Goal: Task Accomplishment & Management: Use online tool/utility

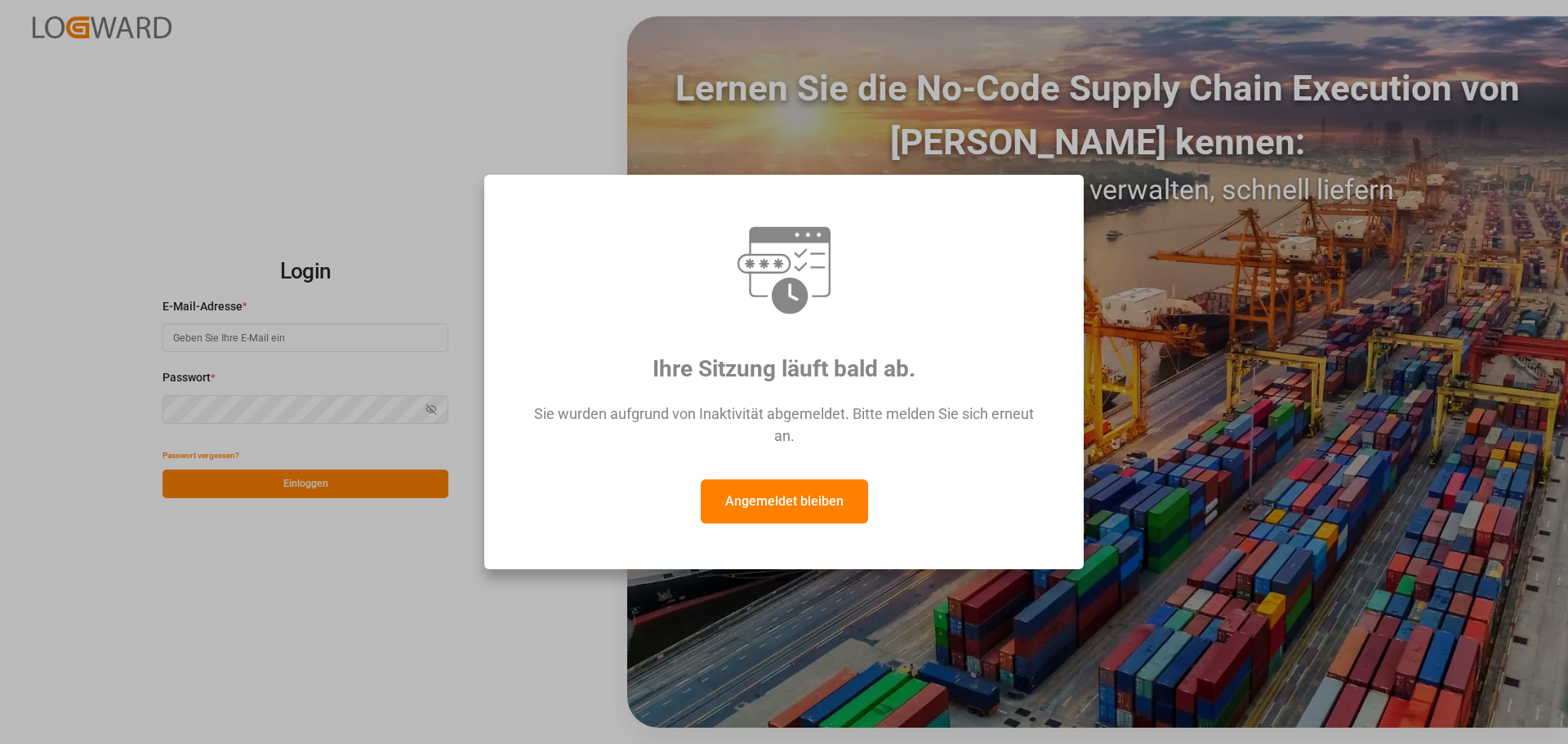
click at [818, 500] on font "Angemeldet bleiben" at bounding box center [784, 501] width 118 height 16
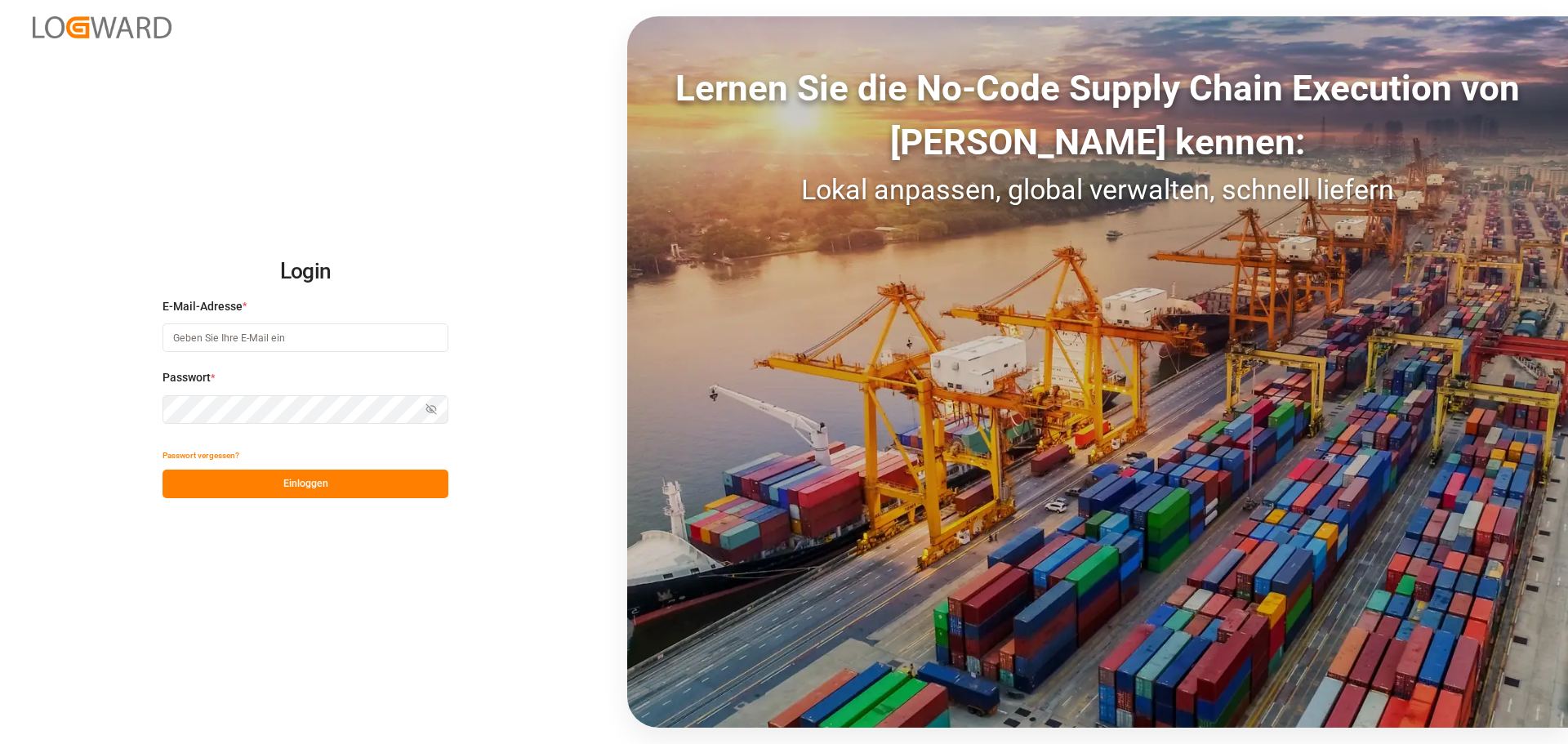
click at [246, 336] on input at bounding box center [305, 337] width 286 height 28
type input "[PERSON_NAME][EMAIL_ADDRESS][DOMAIN_NAME]"
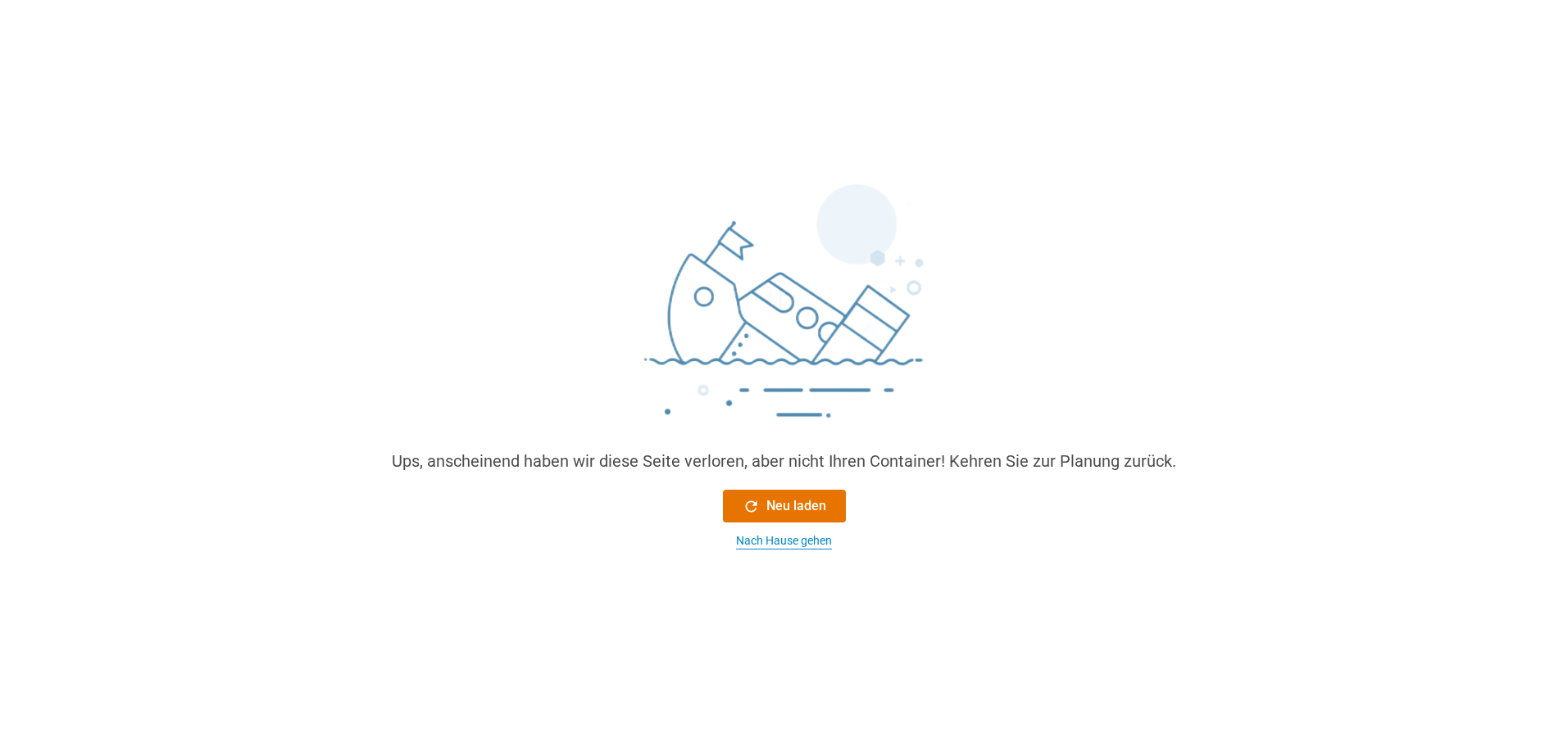
click at [800, 537] on font "Nach Hause gehen" at bounding box center [784, 540] width 96 height 13
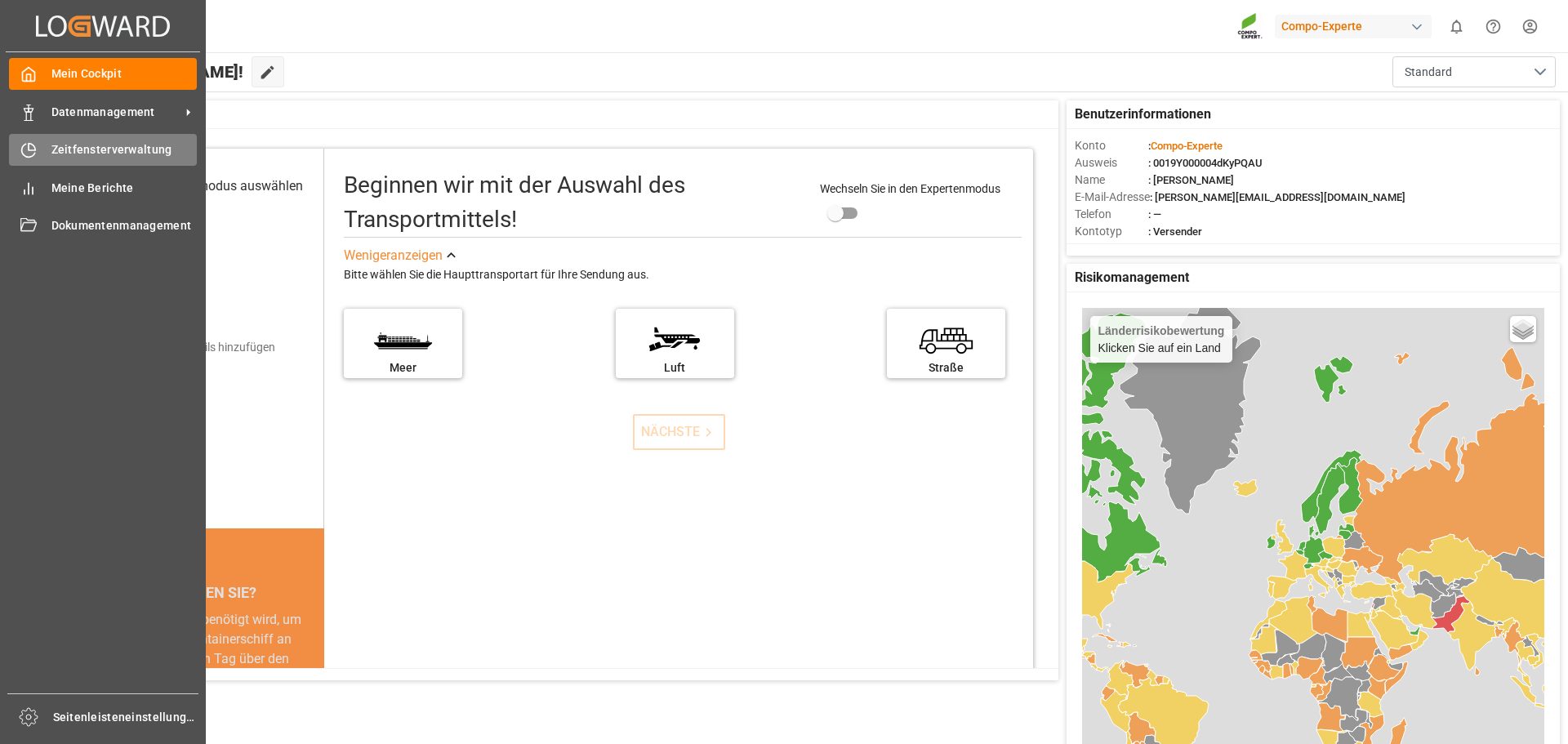
click at [116, 153] on font "Zeitfensterverwaltung" at bounding box center [112, 149] width 121 height 13
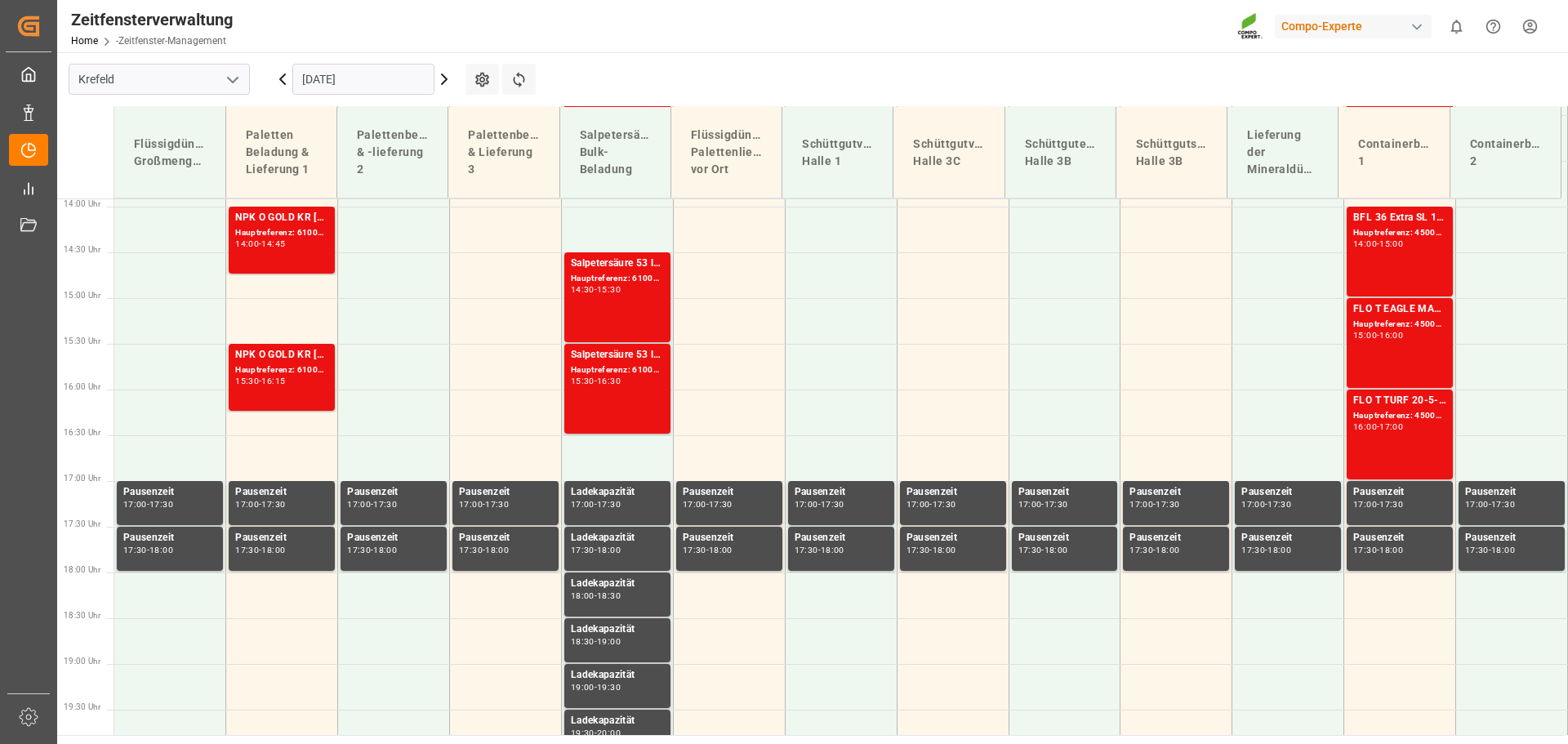
scroll to position [1307, 0]
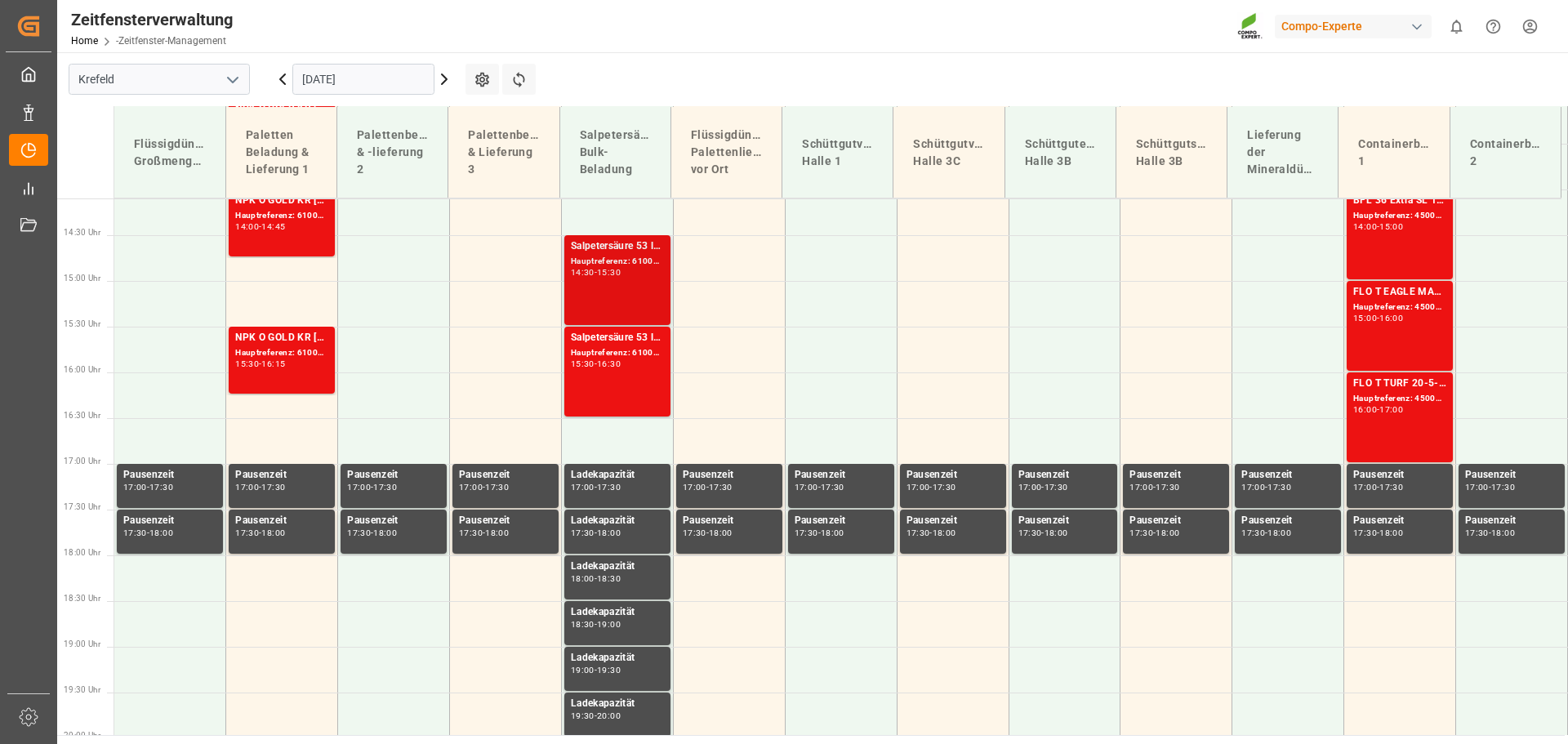
click at [646, 260] on font "Hauptreferenz: 6100002204, 2000001727" at bounding box center [655, 261] width 169 height 9
click at [633, 330] on div "Salpetersäure 53 lose" at bounding box center [617, 338] width 93 height 16
click at [626, 243] on font "Salpetersäure 53 lose" at bounding box center [620, 246] width 99 height 11
click at [631, 350] on font "Hauptreferenz: 6100002300, 2000001853" at bounding box center [655, 353] width 169 height 9
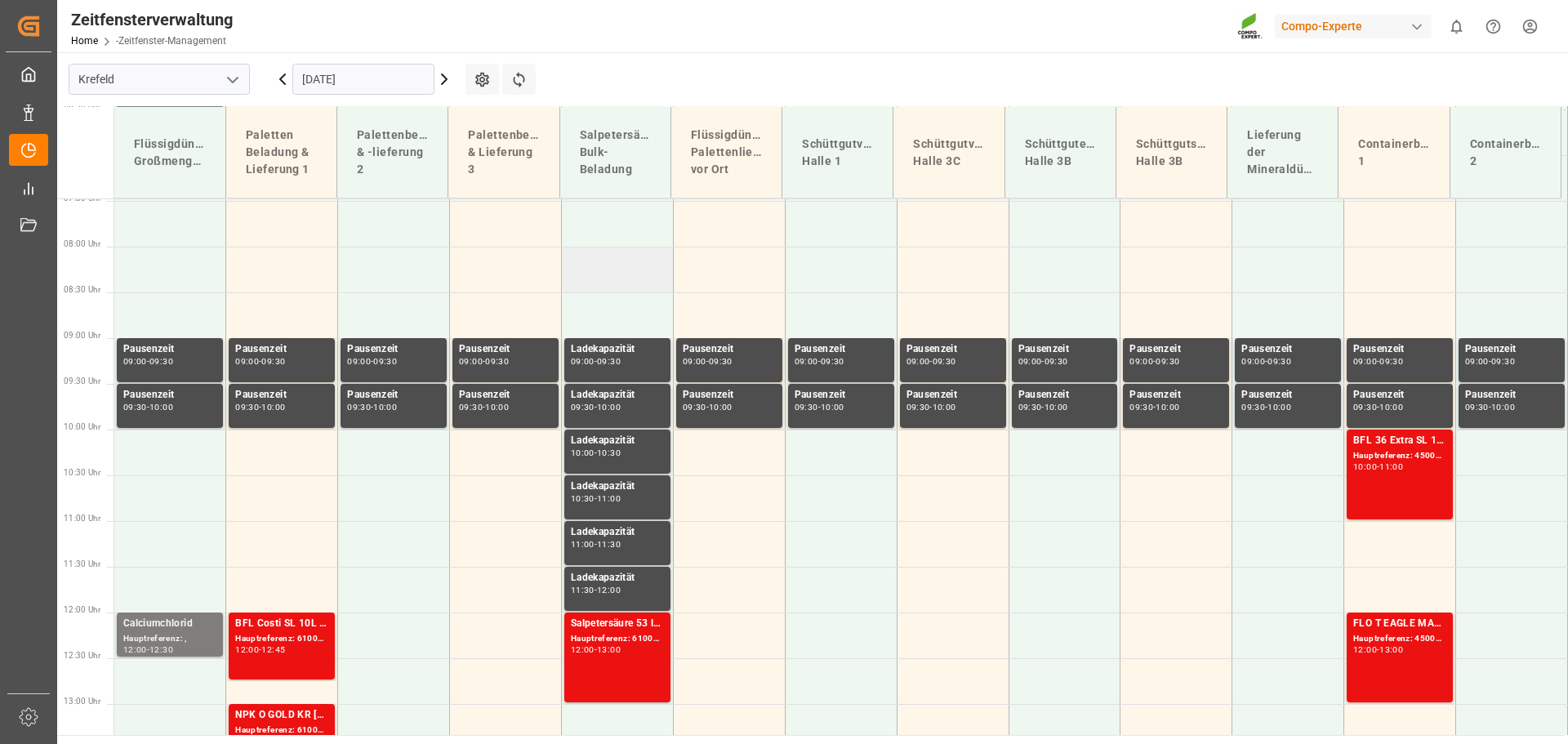
scroll to position [697, 0]
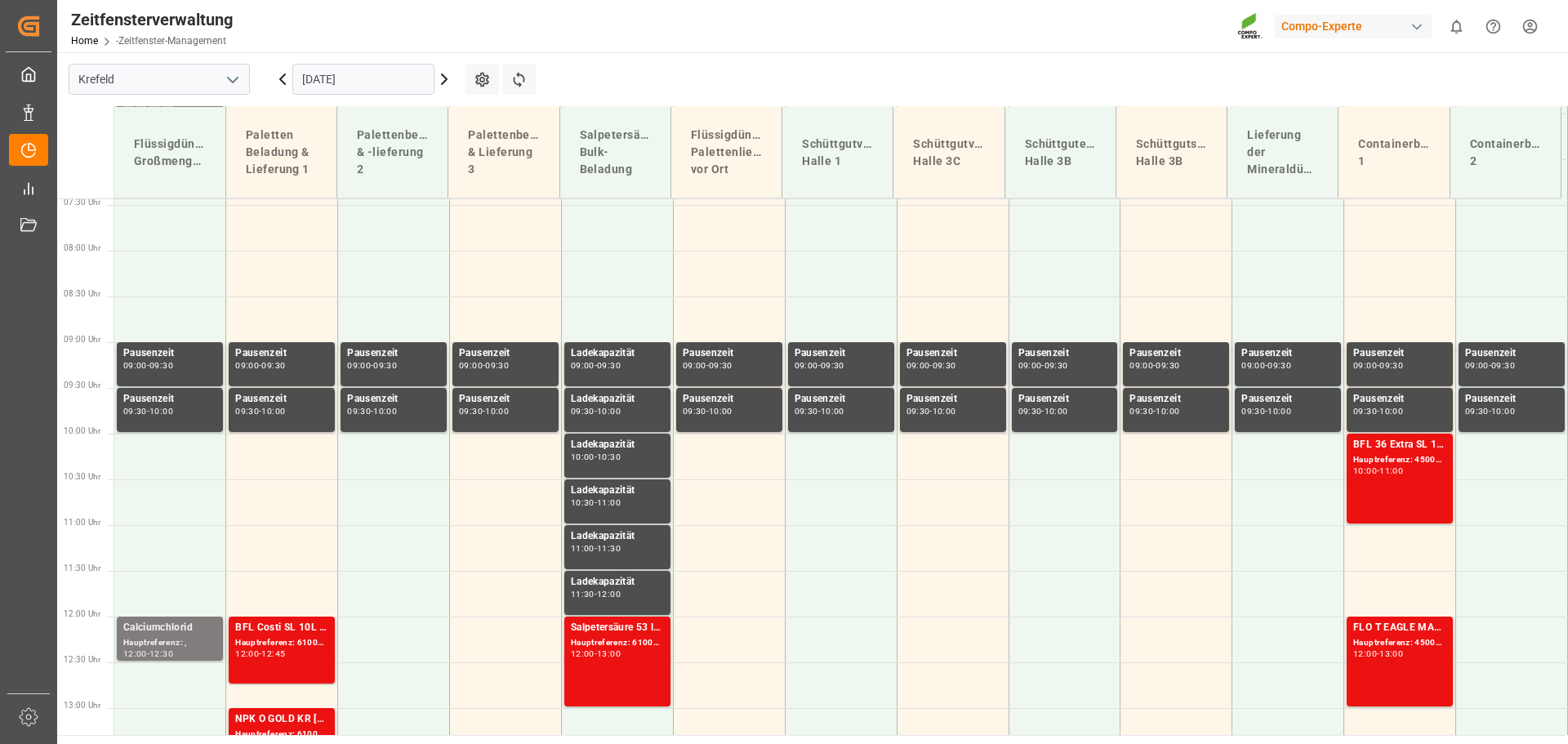
click at [441, 77] on icon at bounding box center [443, 79] width 19 height 19
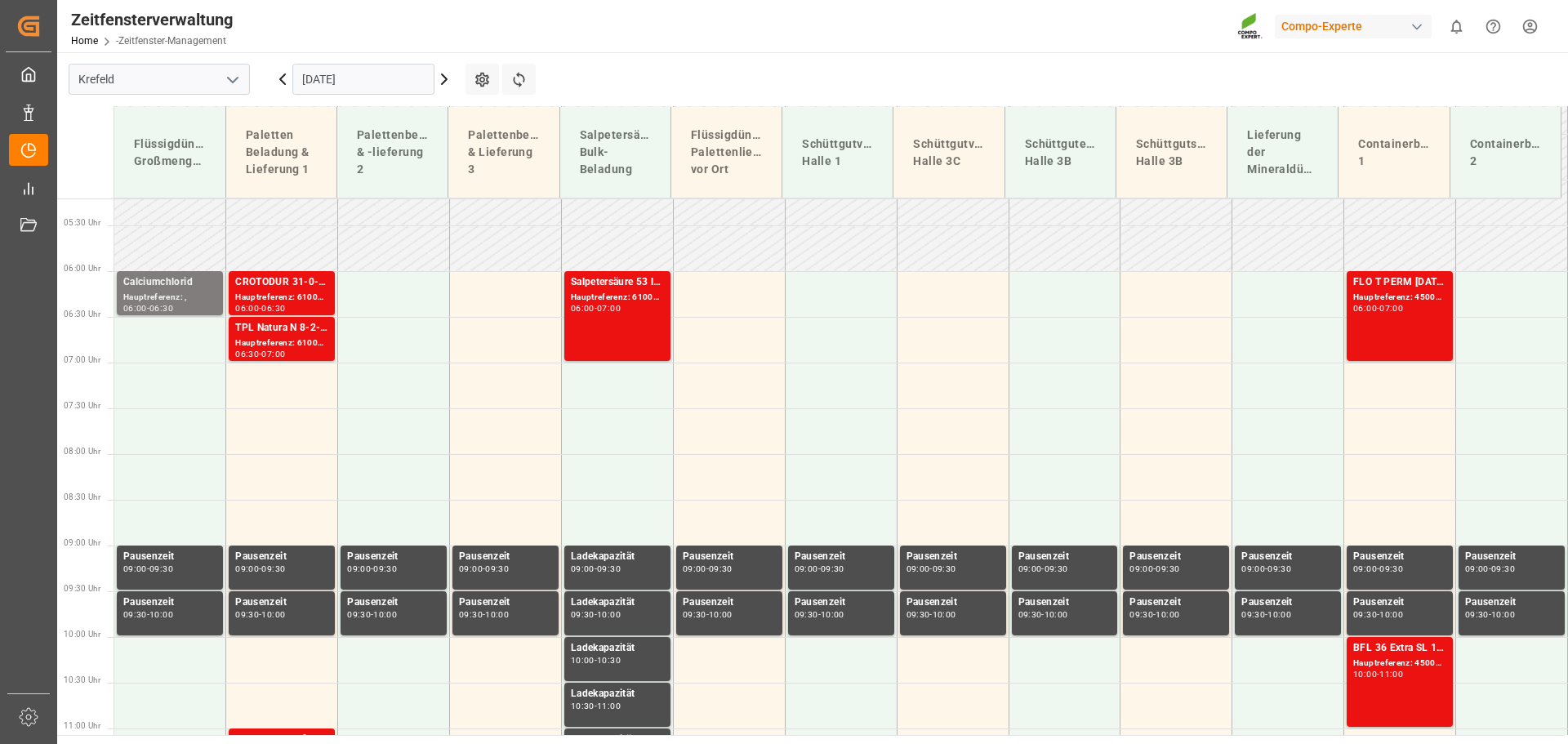
scroll to position [505, 0]
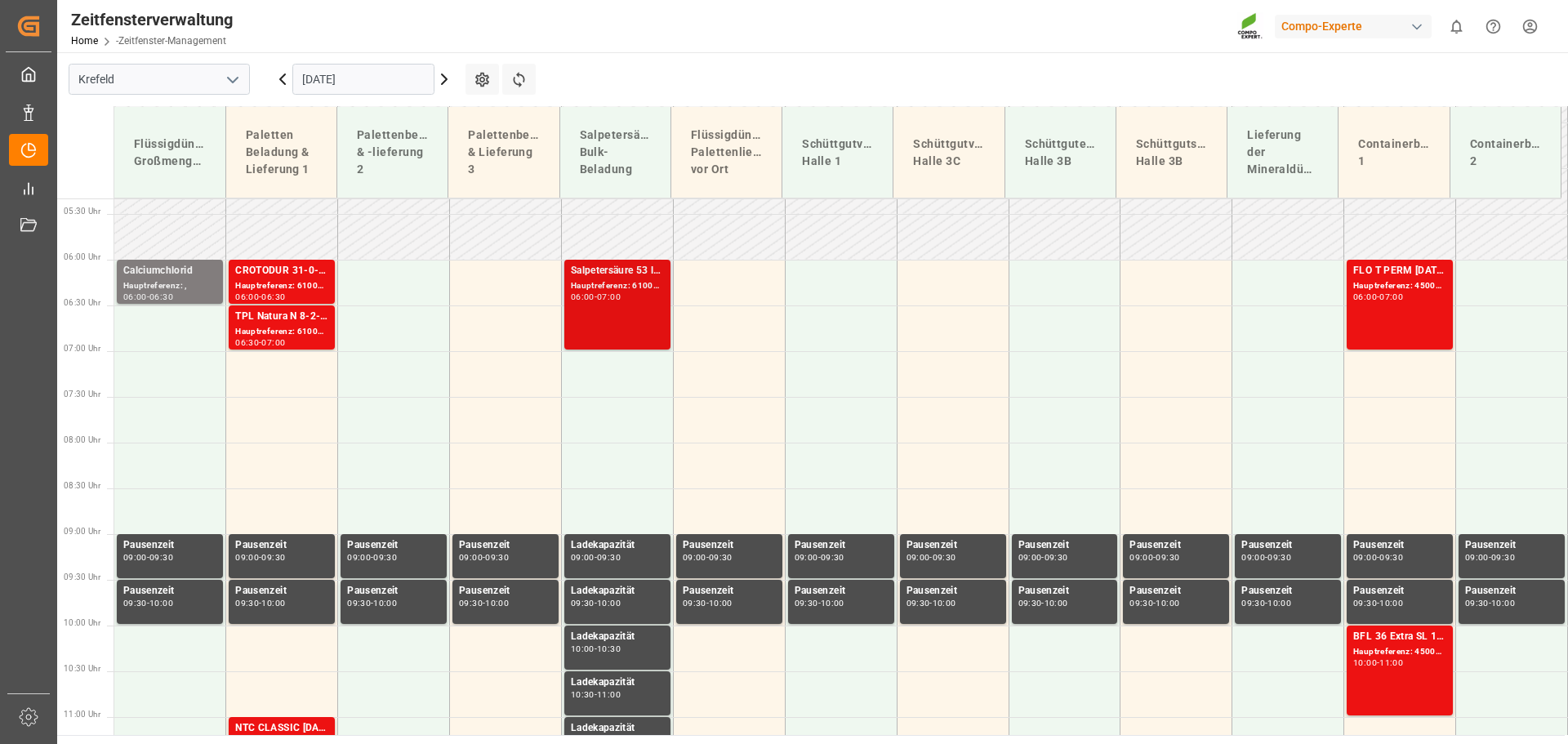
click at [634, 268] on font "Salpetersäure 53 lose" at bounding box center [620, 270] width 99 height 11
click at [631, 283] on font "Hauptreferenz: 6100002380, 2000001987" at bounding box center [655, 286] width 169 height 9
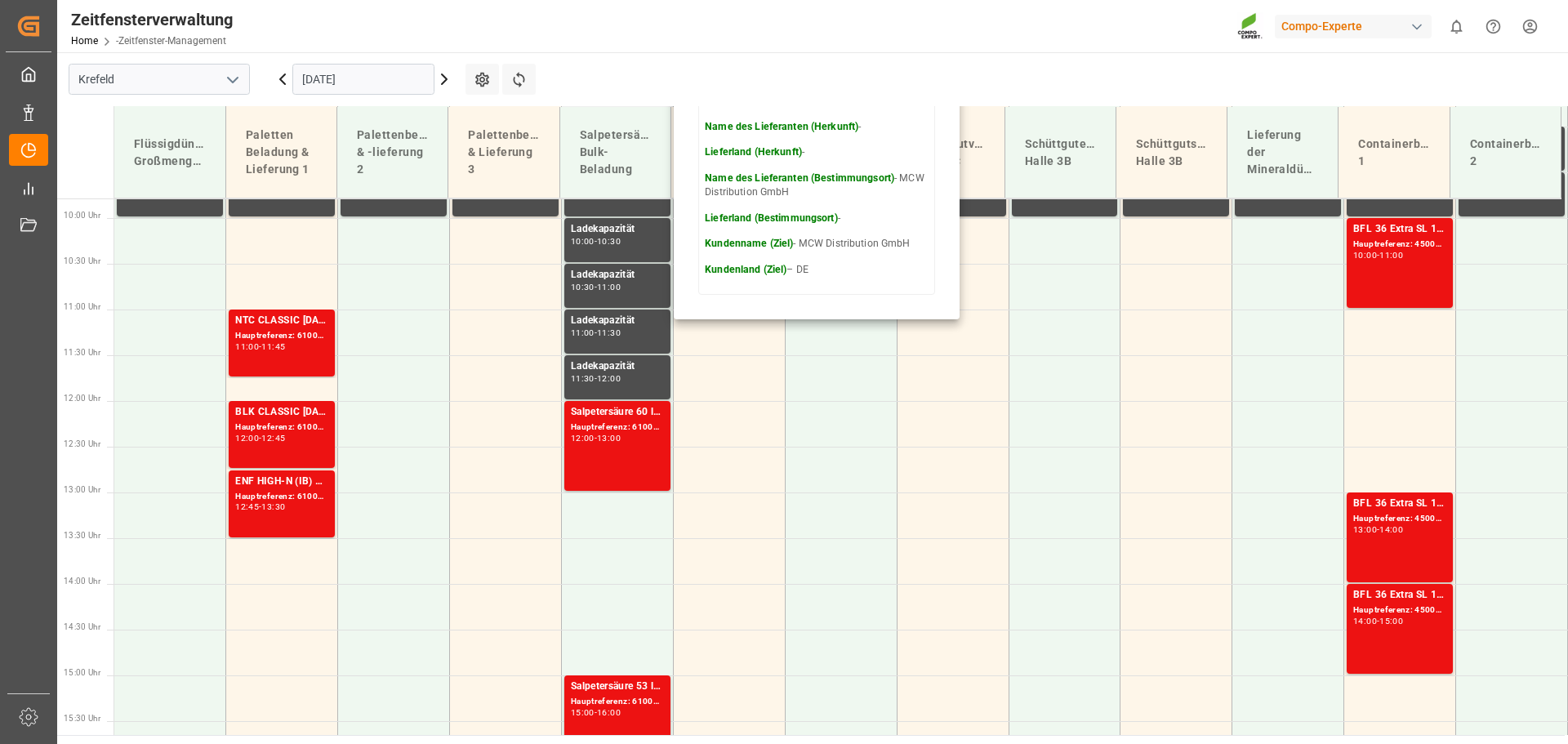
scroll to position [995, 0]
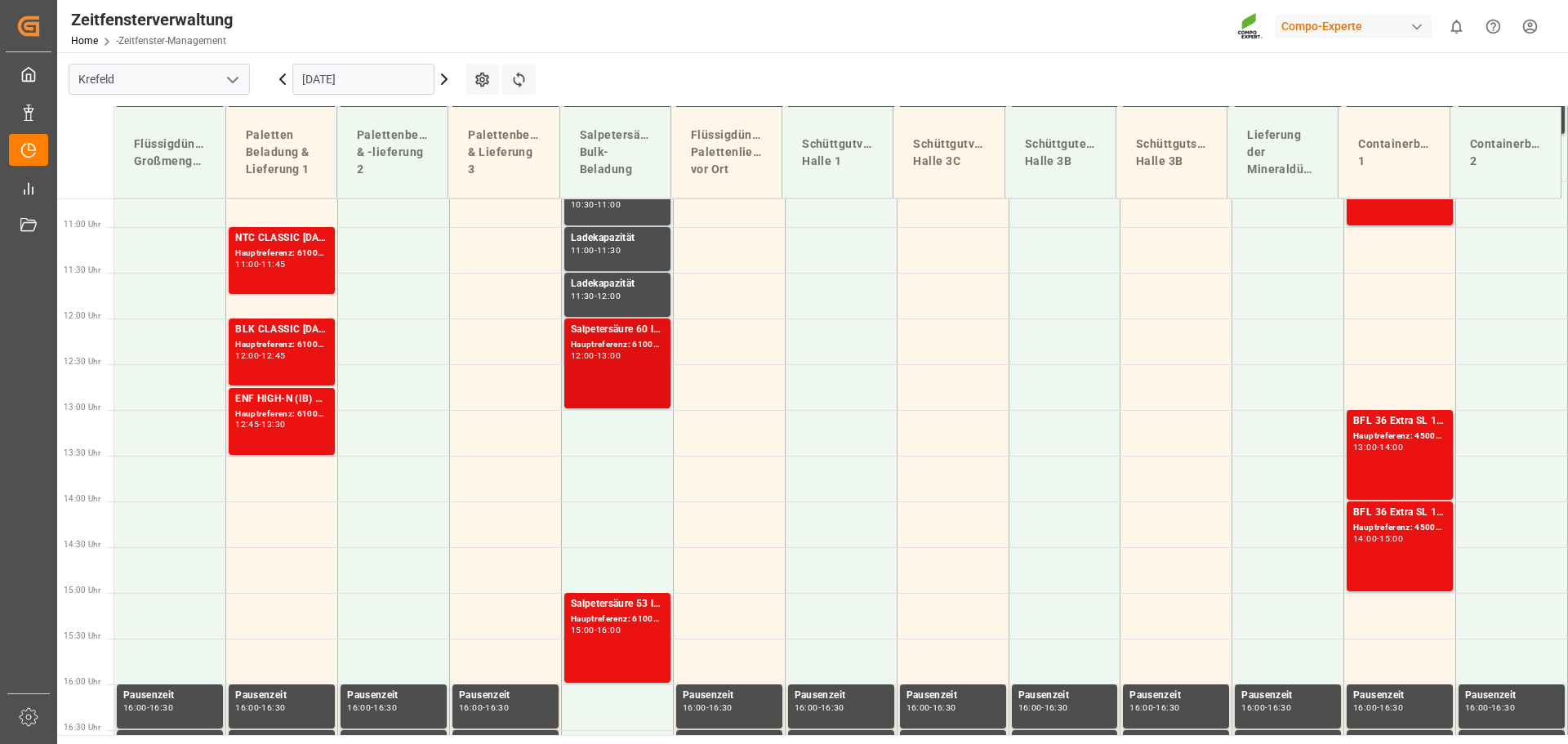
click at [622, 329] on font "Salpetersäure 60 lose" at bounding box center [620, 329] width 99 height 11
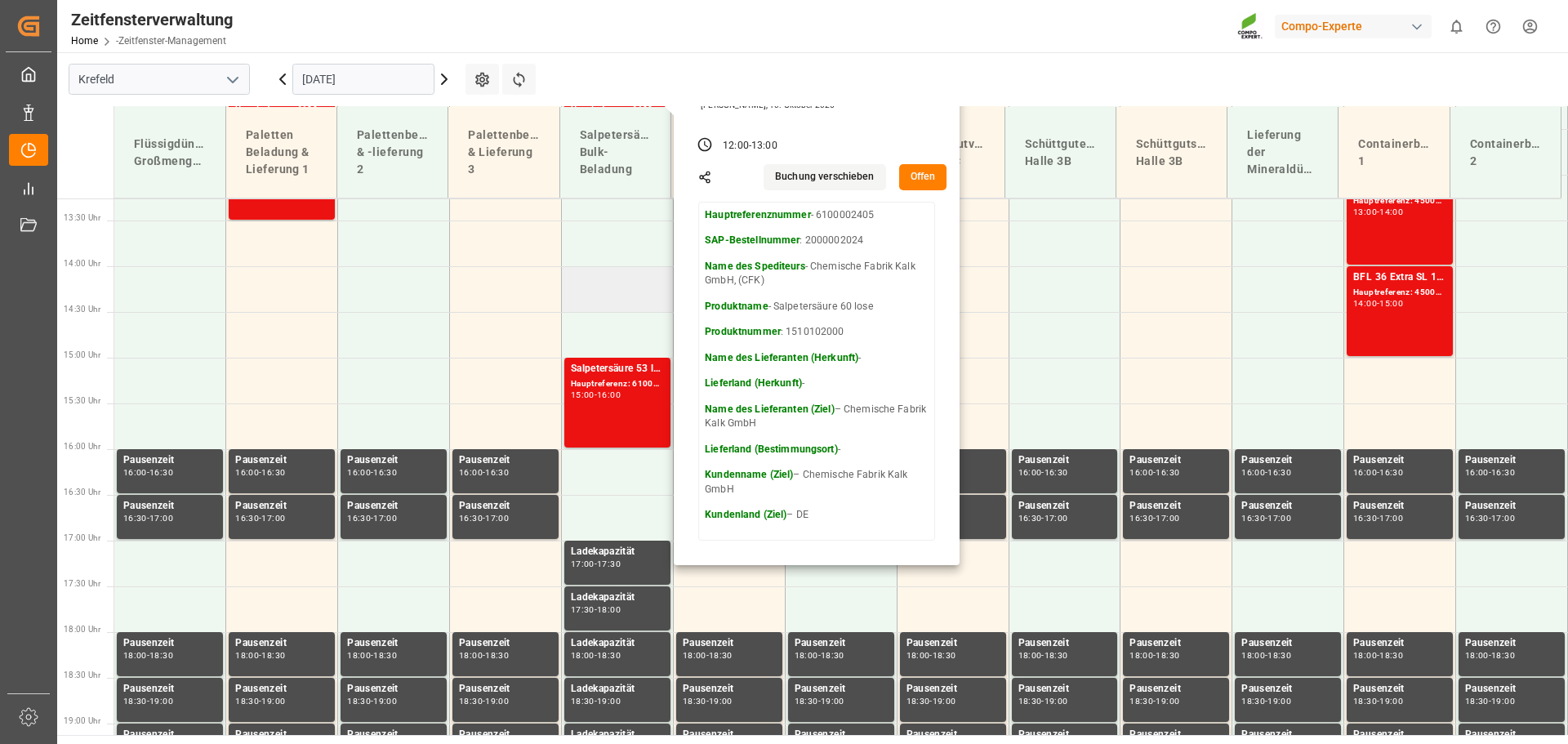
scroll to position [1241, 0]
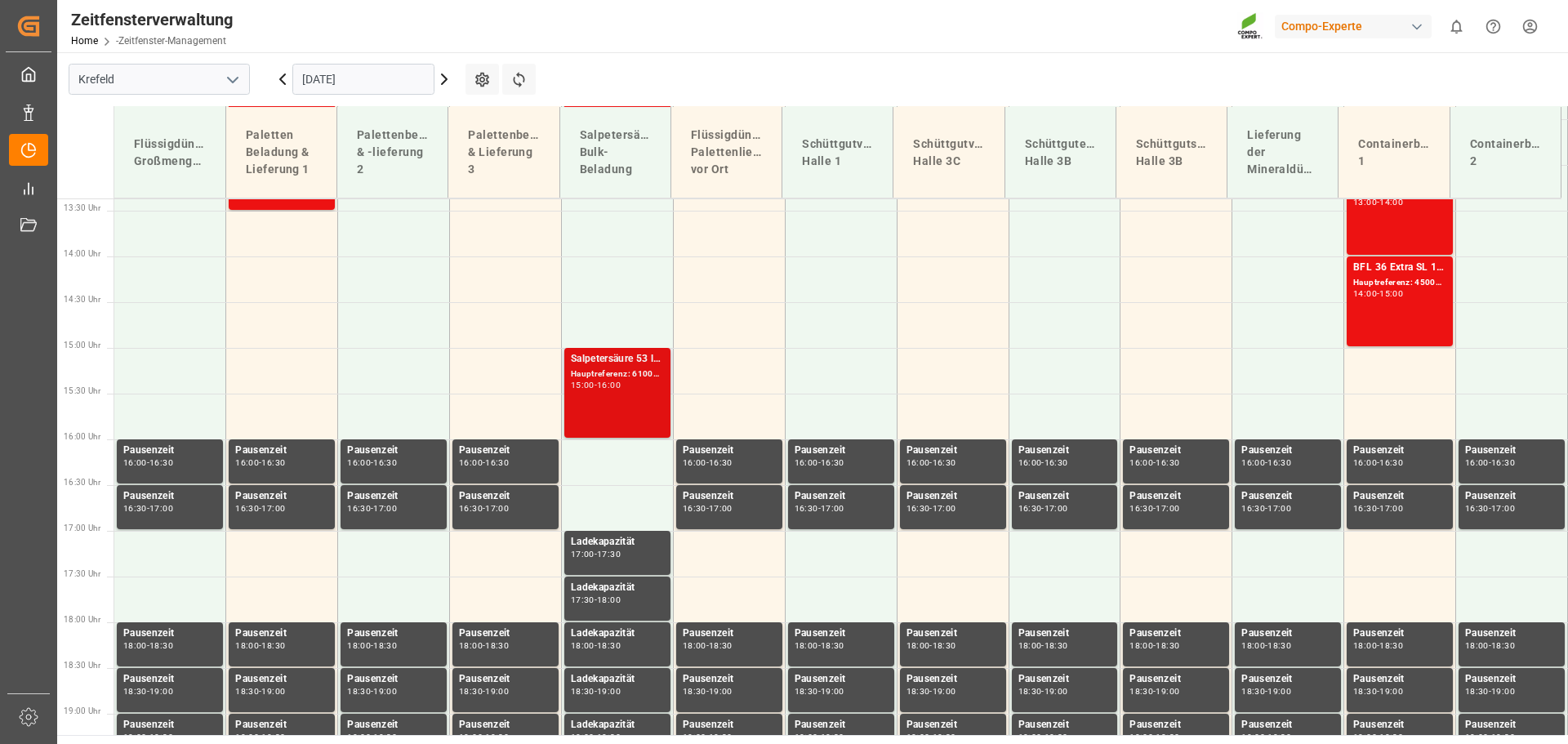
click at [619, 356] on font "Salpetersäure 53 lose" at bounding box center [620, 358] width 99 height 11
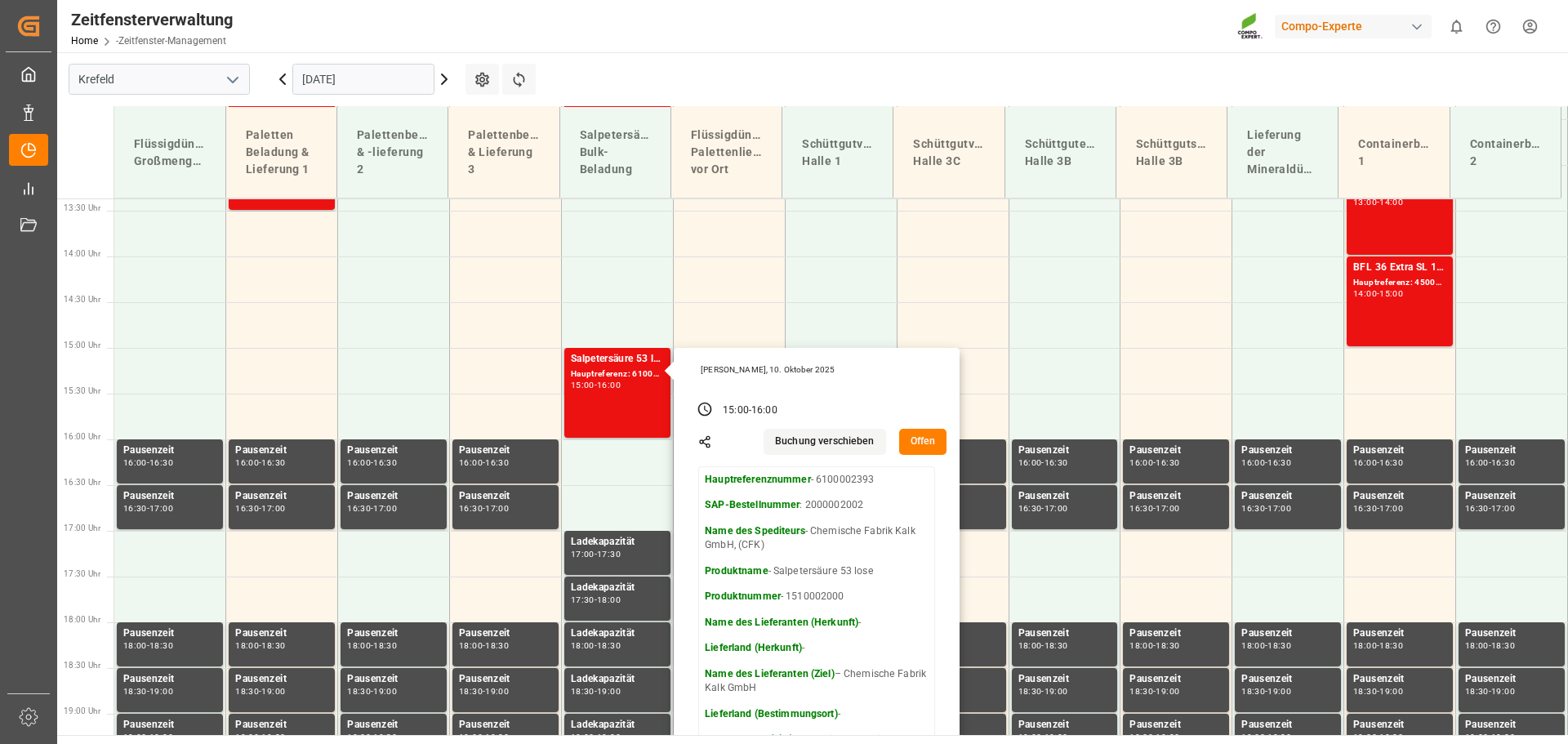
click at [778, 406] on font "16:00" at bounding box center [765, 410] width 27 height 11
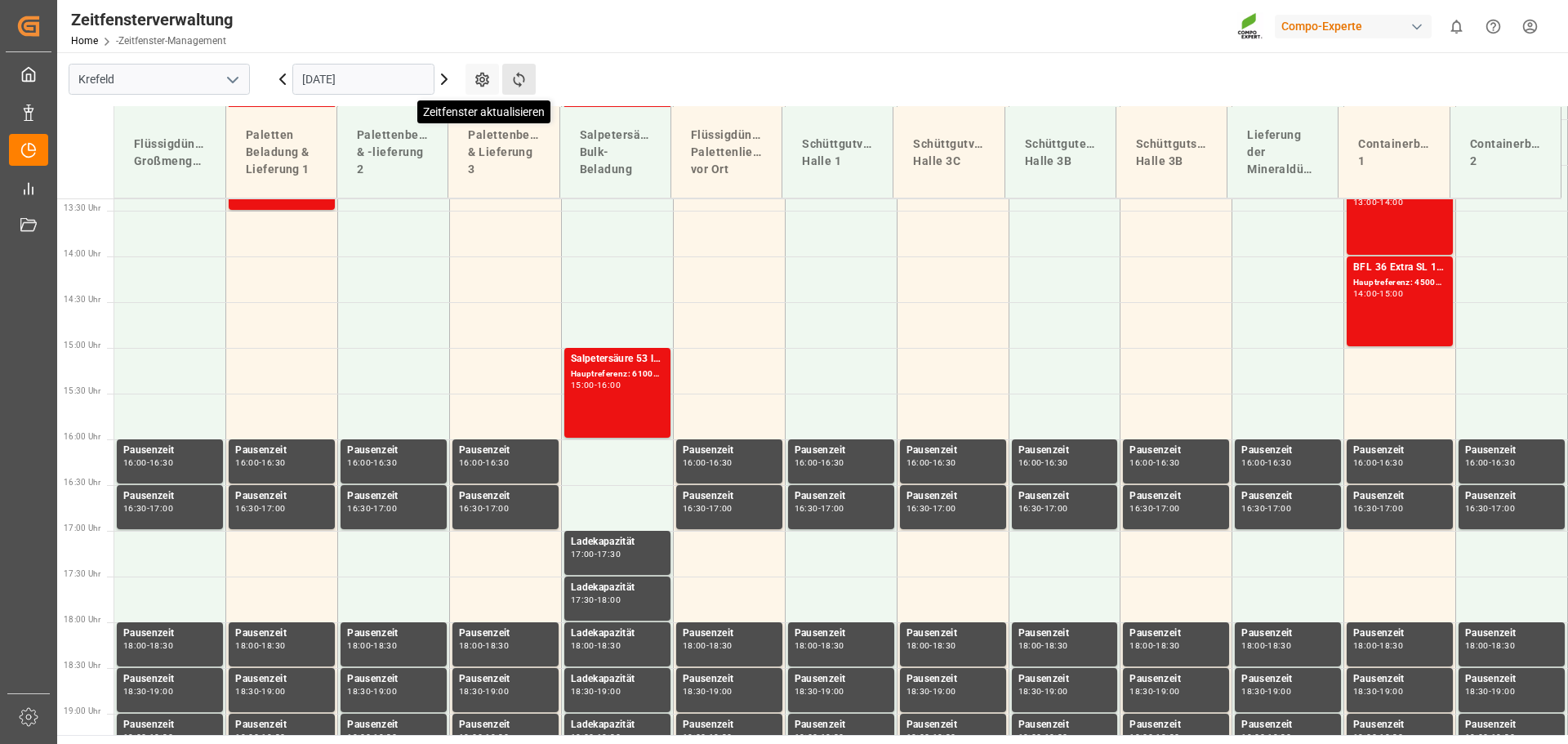
click at [525, 78] on icon at bounding box center [518, 80] width 17 height 17
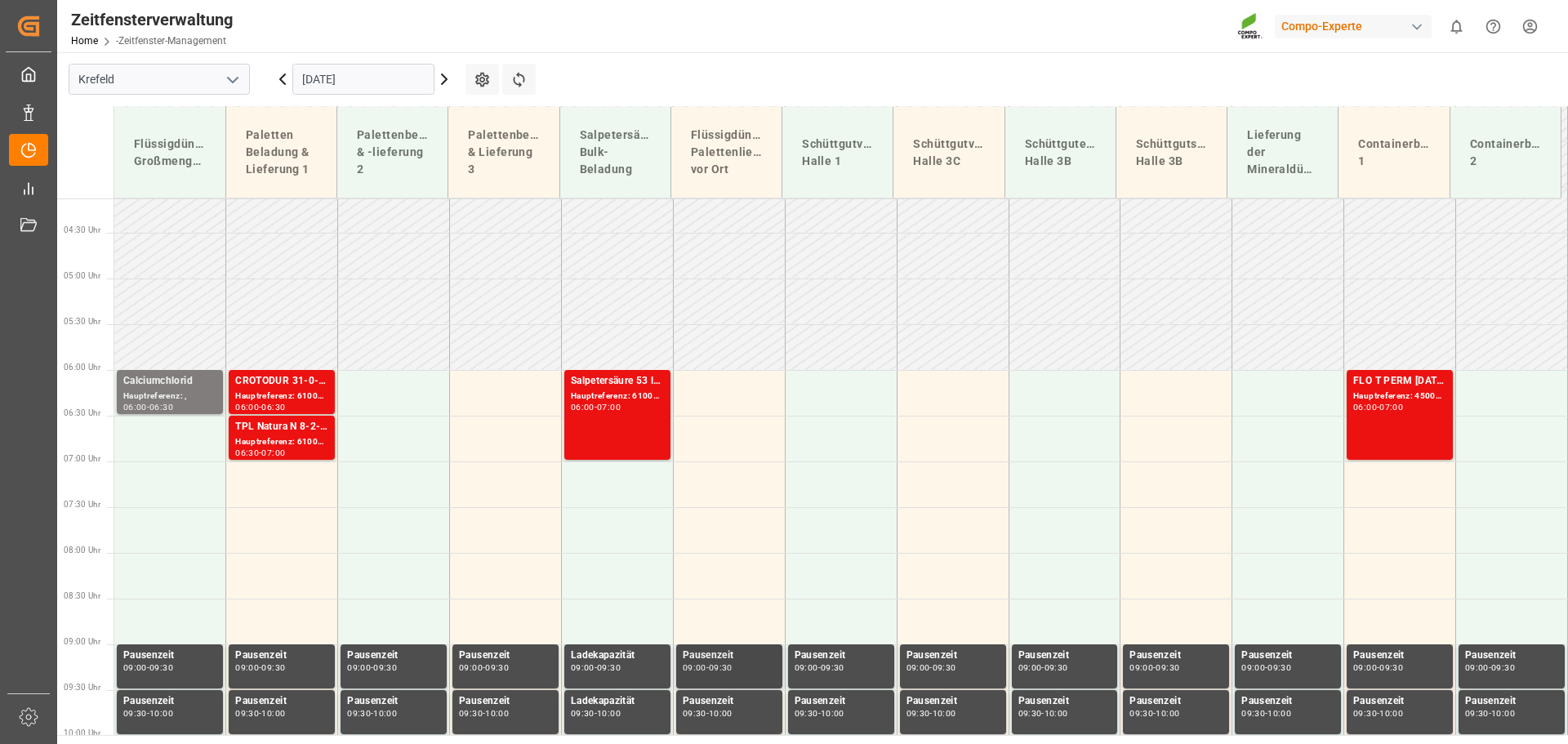
scroll to position [260, 0]
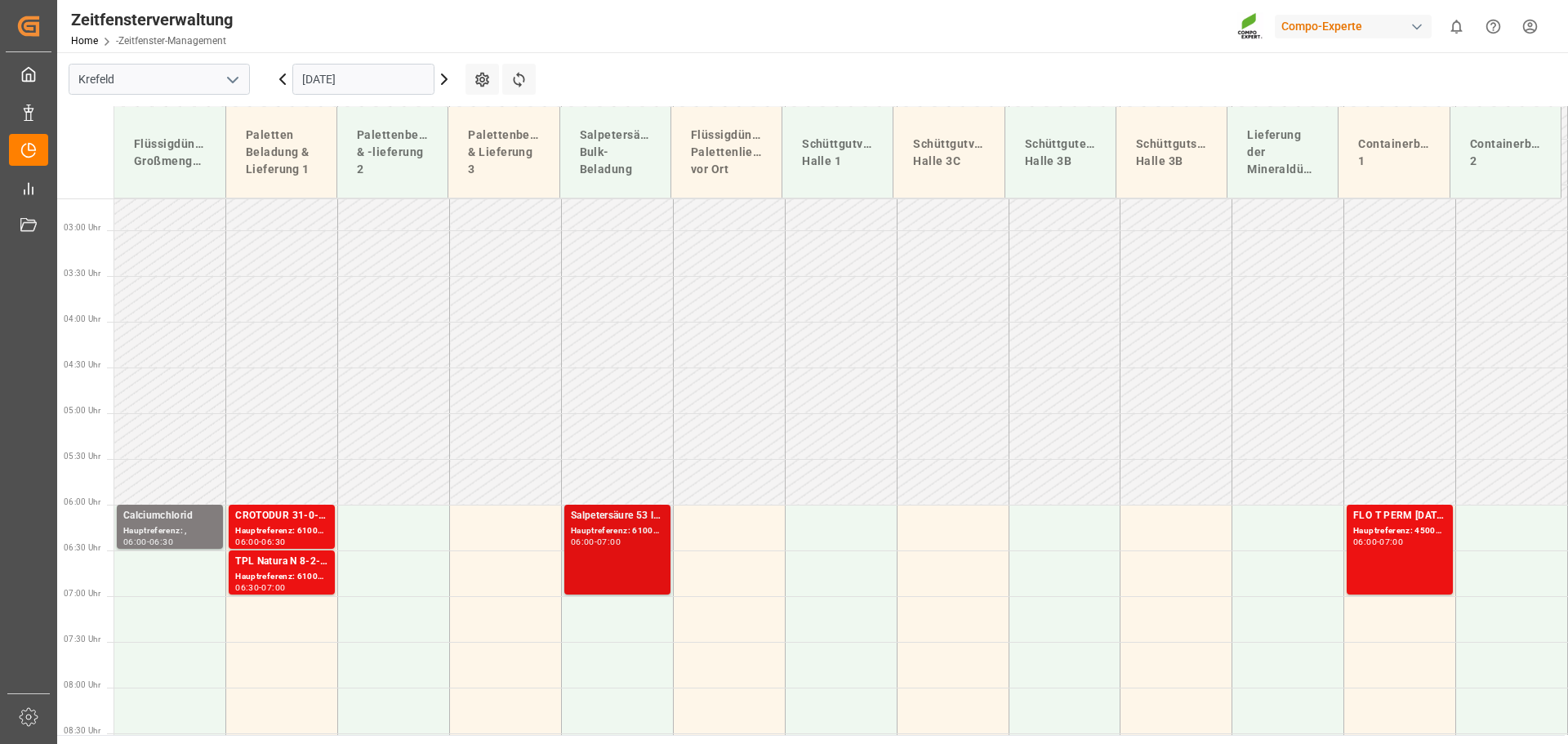
click at [640, 526] on font "Hauptreferenz: 6100002380, 2000001987" at bounding box center [655, 531] width 169 height 9
